Goal: Information Seeking & Learning: Stay updated

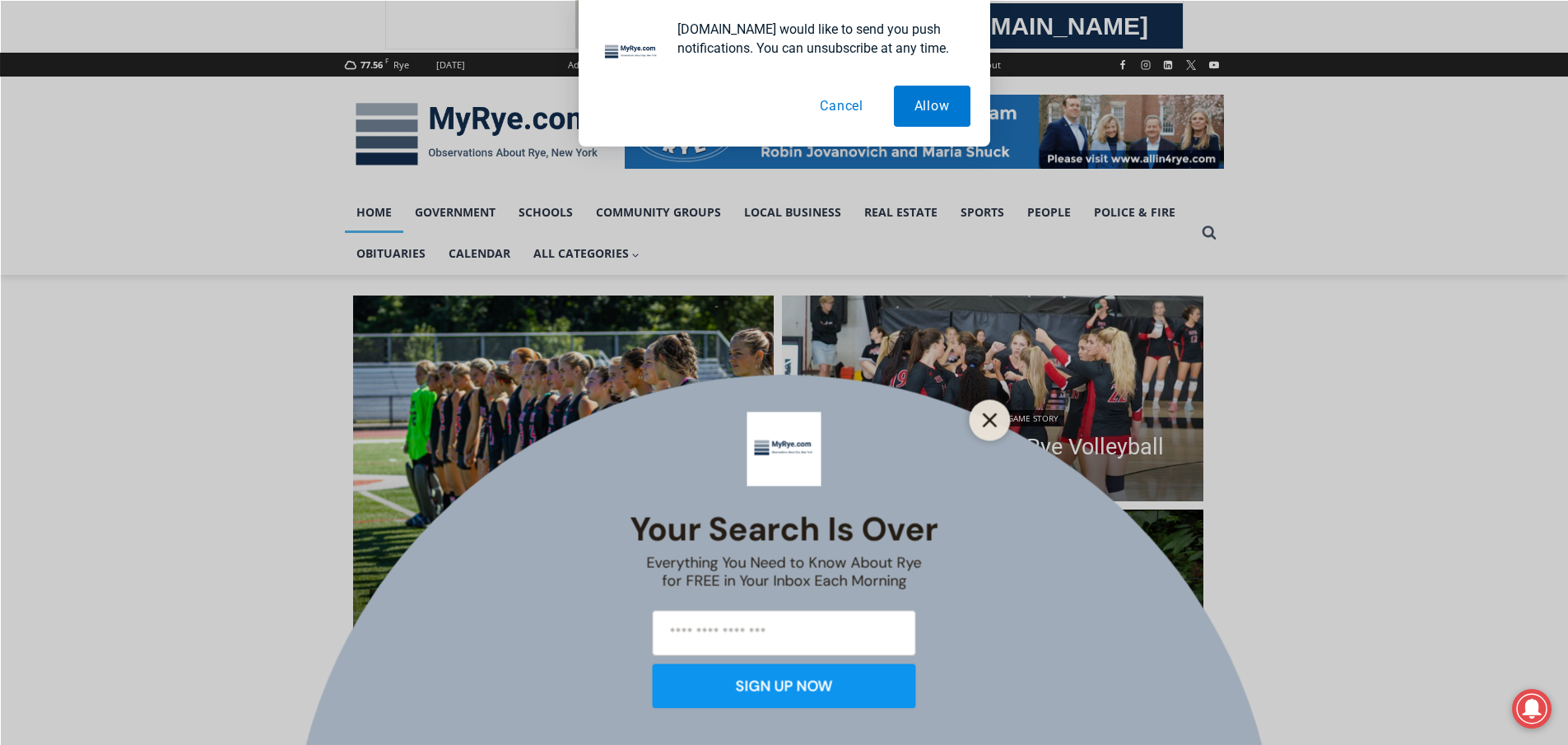
click at [979, 413] on button "Close" at bounding box center [989, 420] width 23 height 23
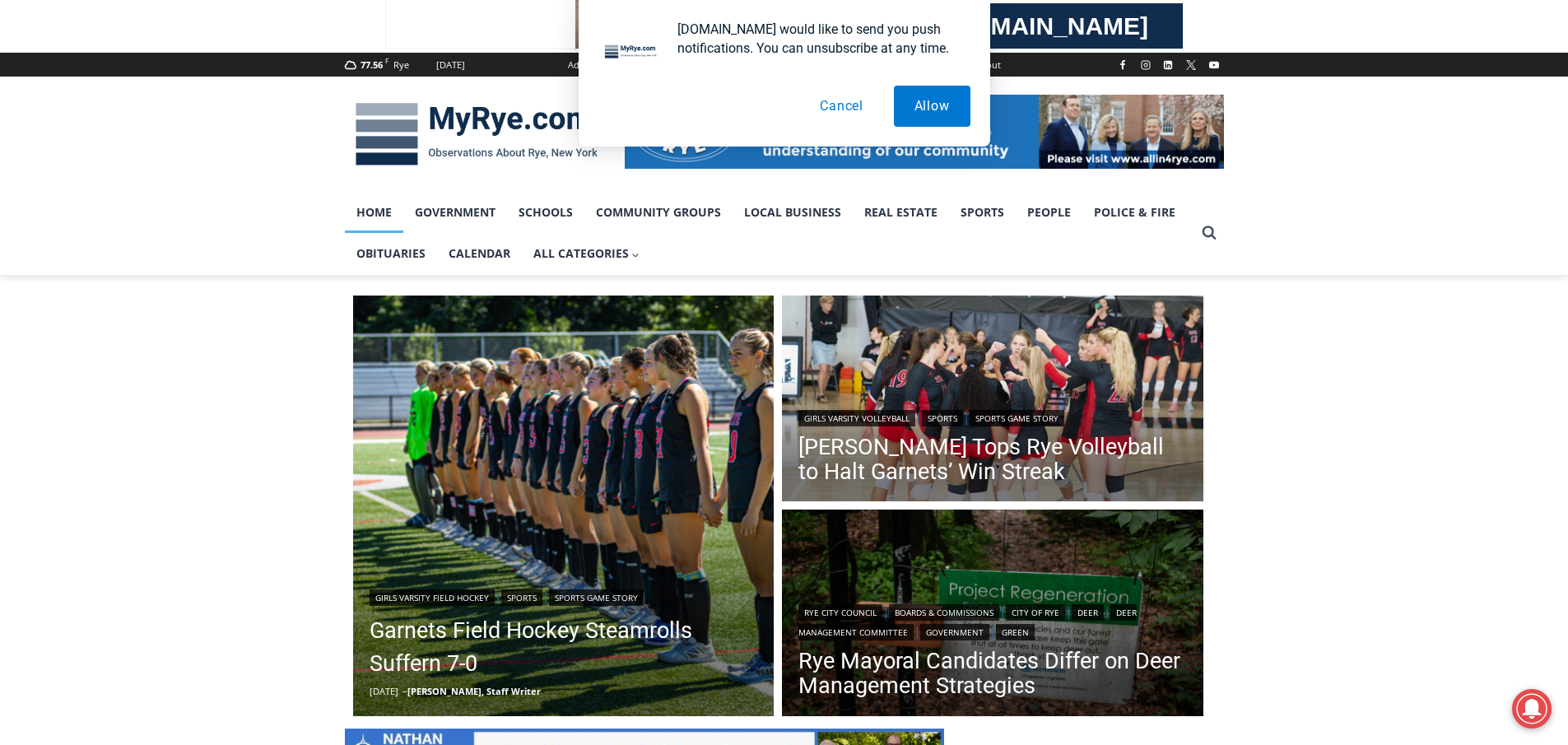
click at [845, 98] on button "Cancel" at bounding box center [841, 106] width 85 height 41
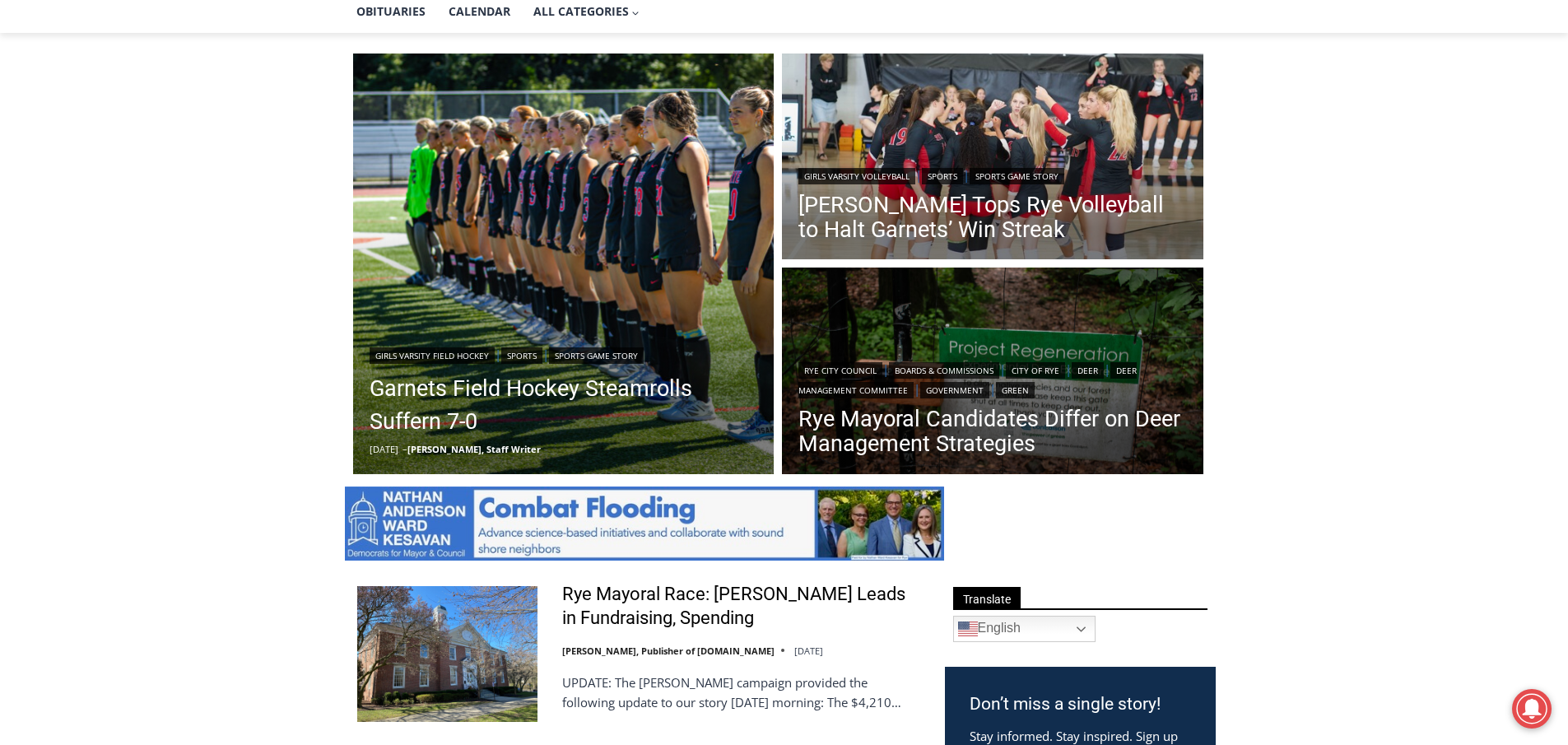
scroll to position [411, 0]
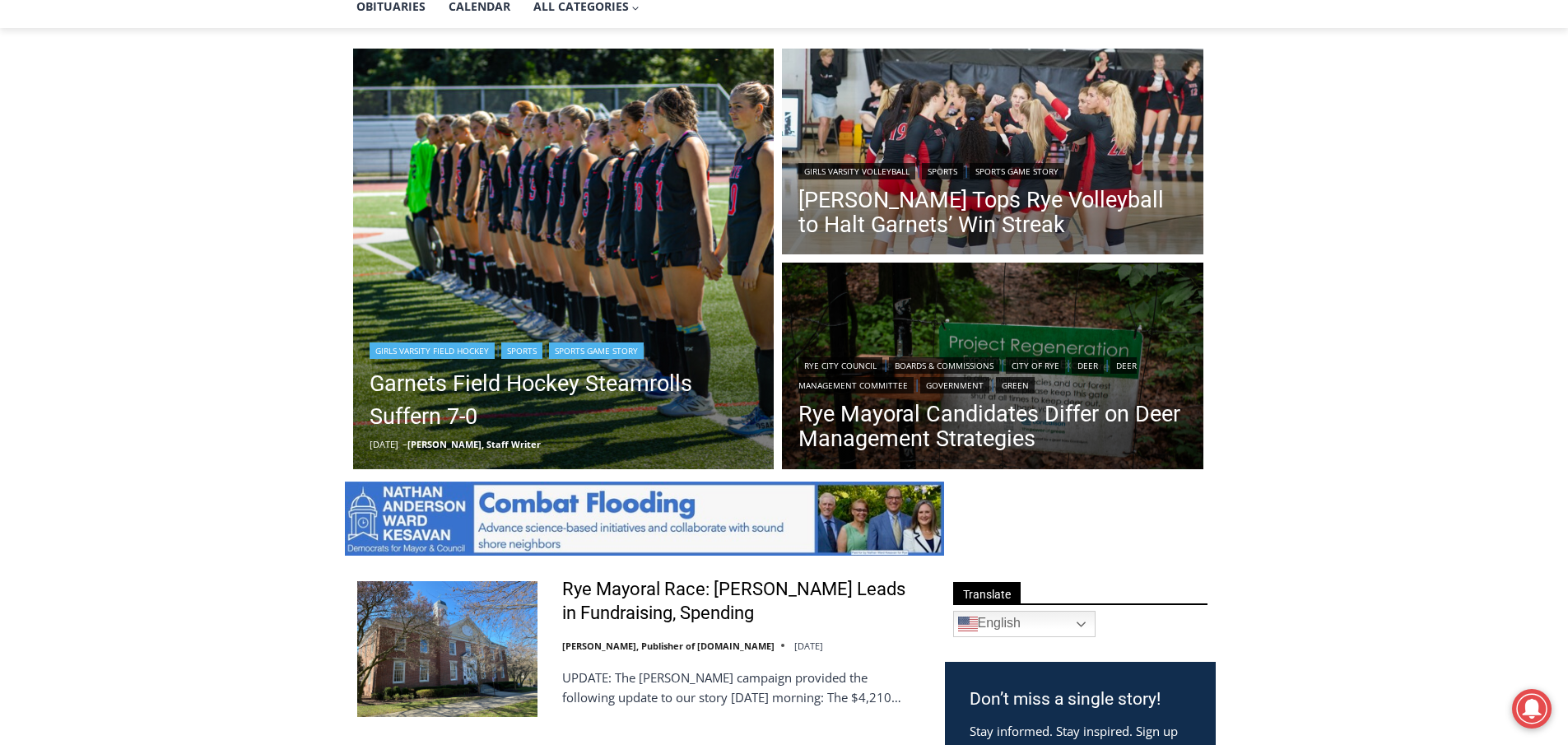
click at [571, 252] on img "Read More Garnets Field Hockey Steamrolls Suffern 7-0" at bounding box center [563, 259] width 421 height 421
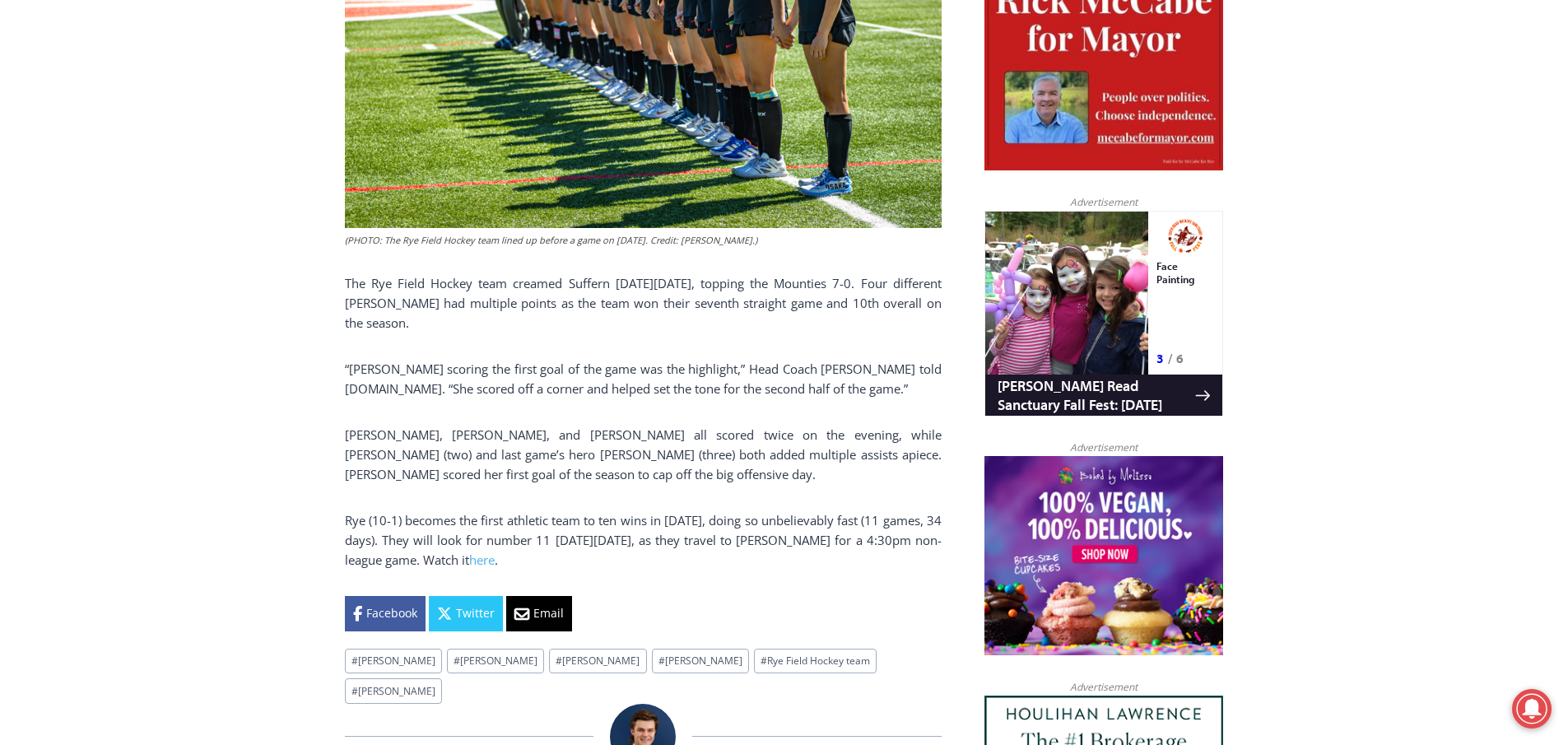
scroll to position [873, 0]
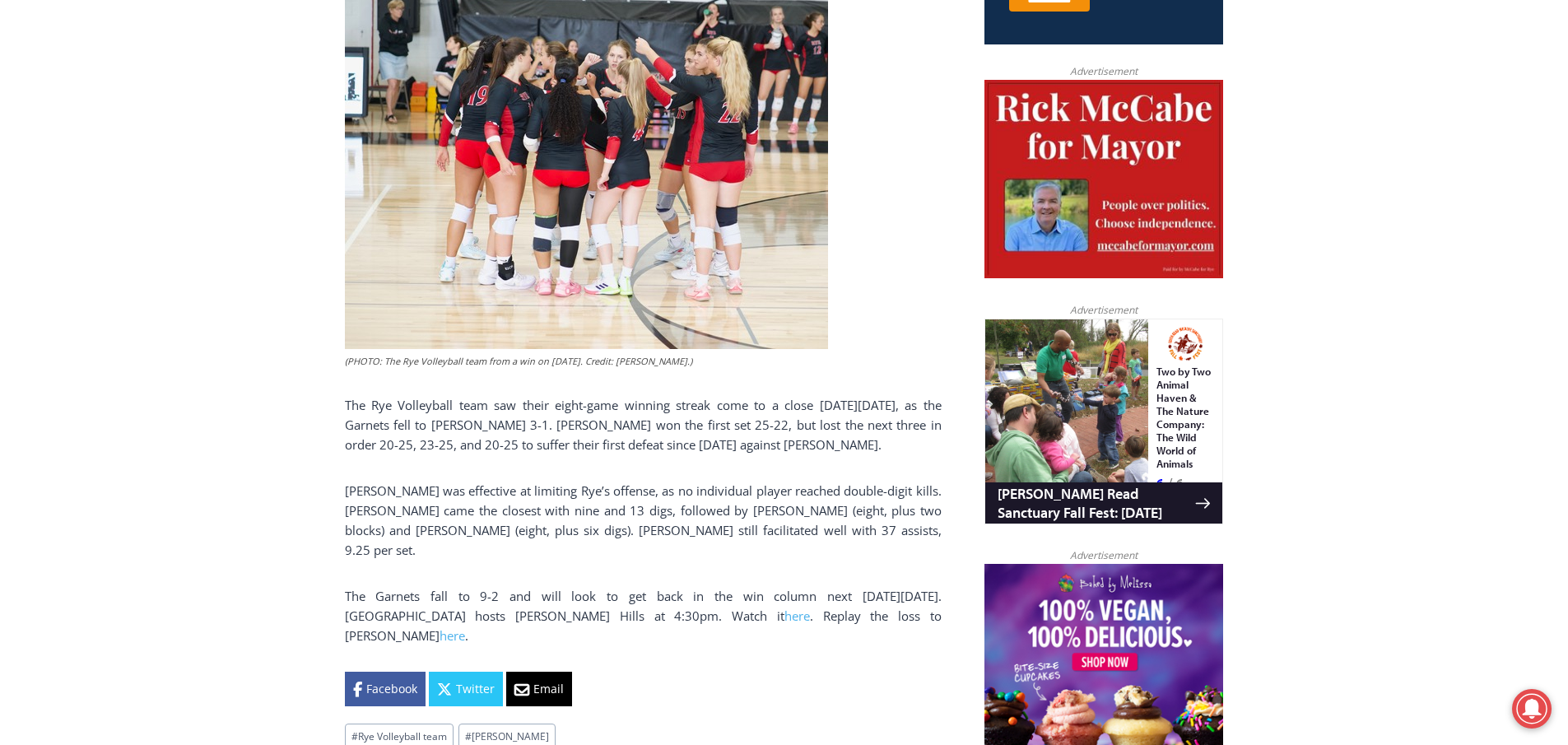
scroll to position [629, 0]
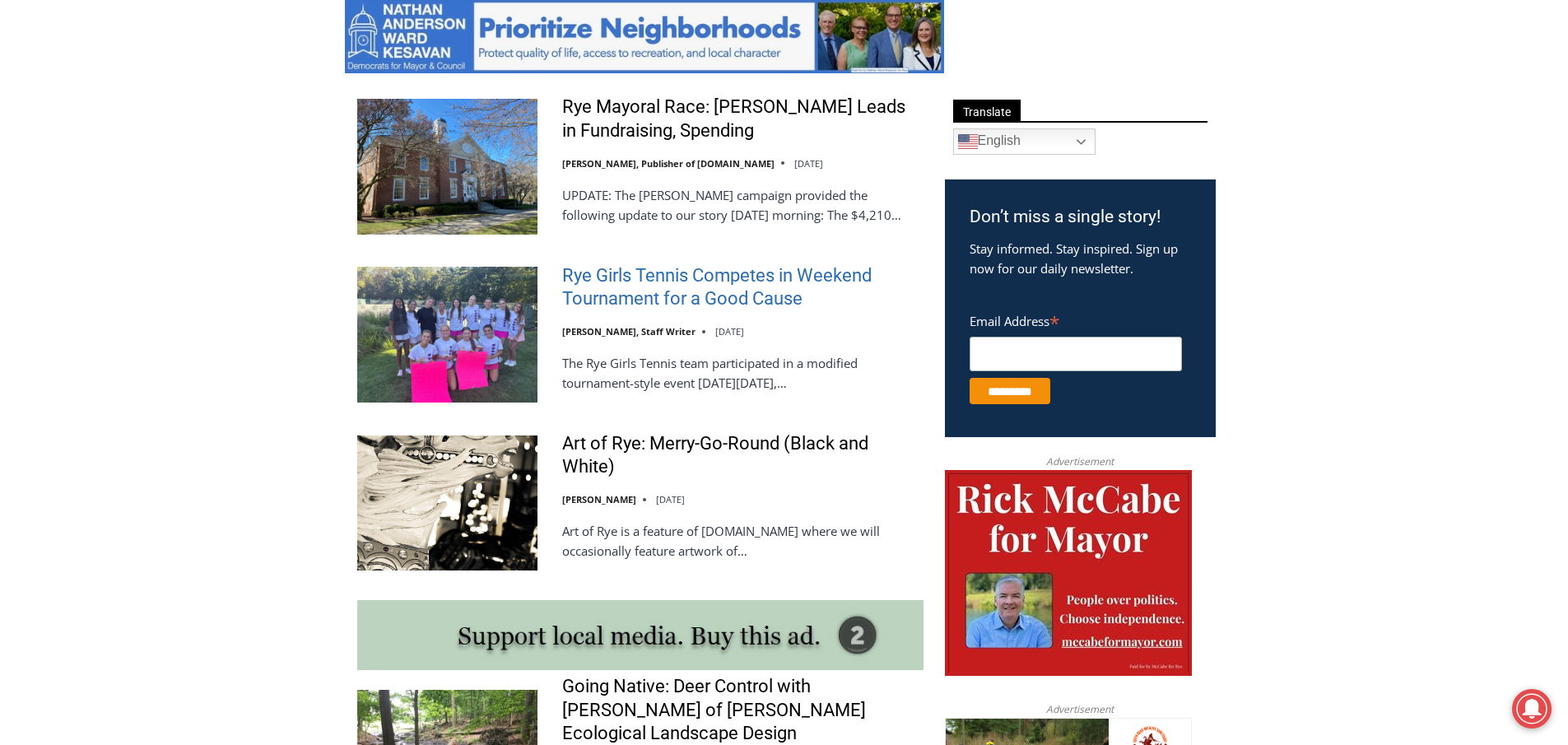
click at [688, 272] on link "Rye Girls Tennis Competes in Weekend Tournament for a Good Cause" at bounding box center [742, 287] width 361 height 47
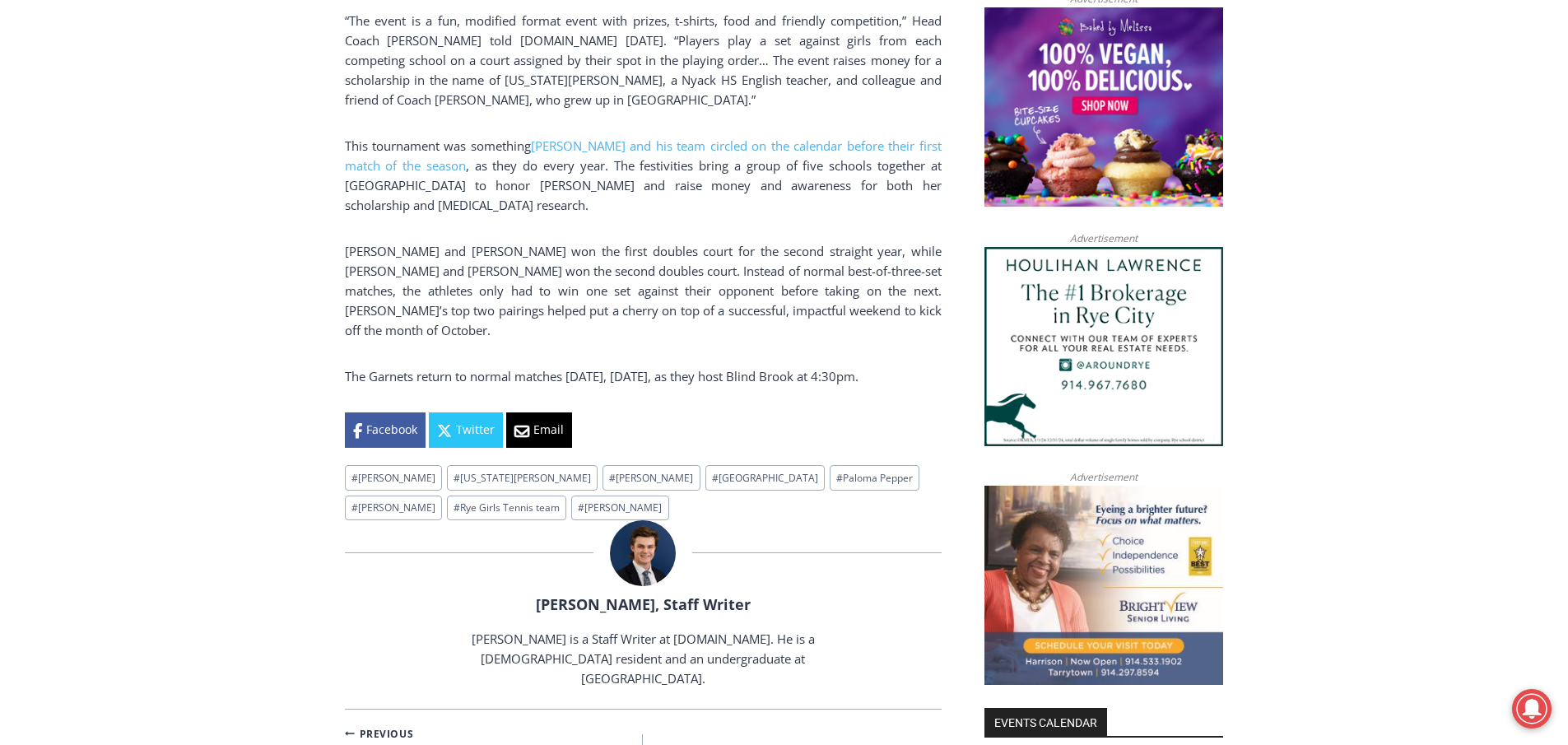
scroll to position [1369, 0]
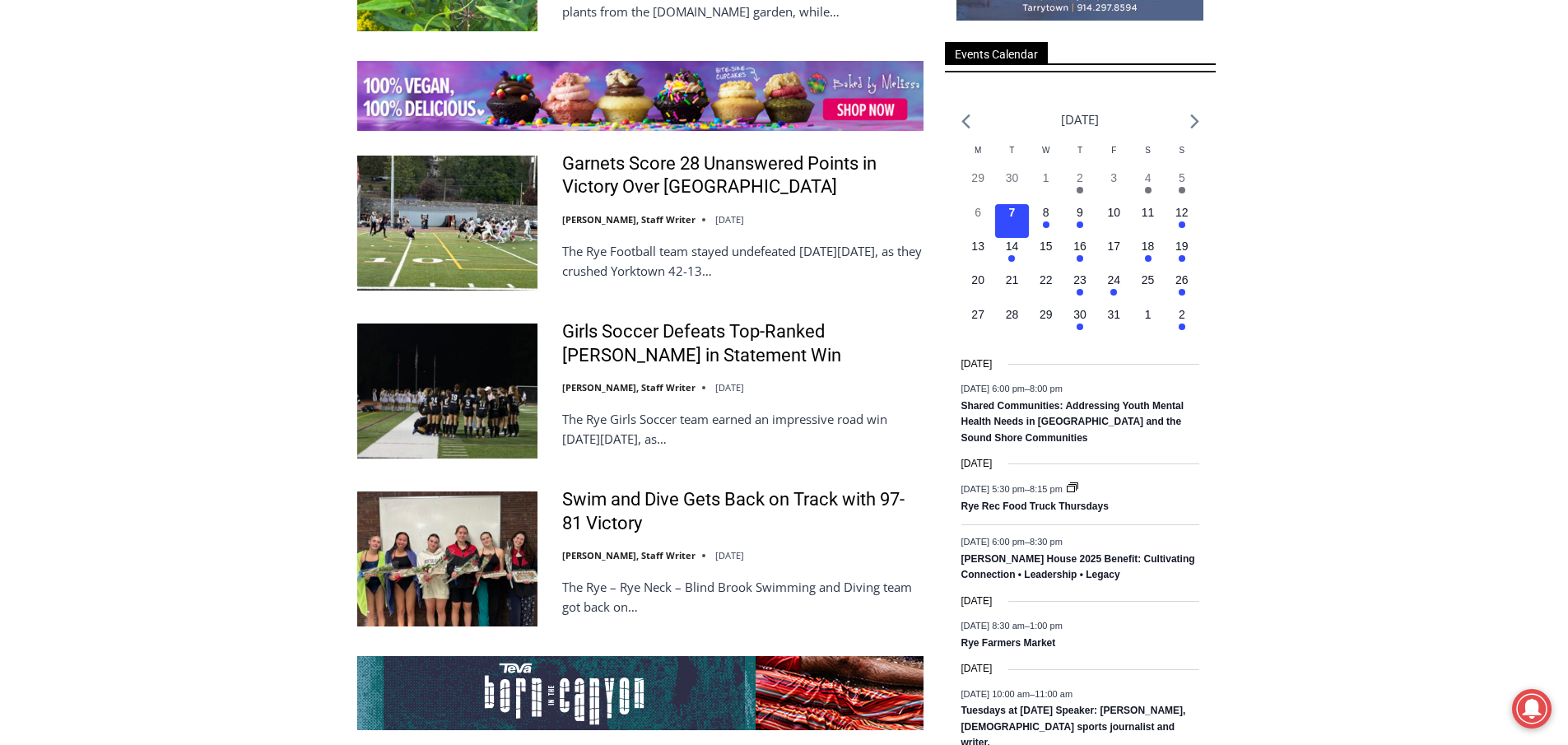
scroll to position [2457, 0]
